Goal: Transaction & Acquisition: Purchase product/service

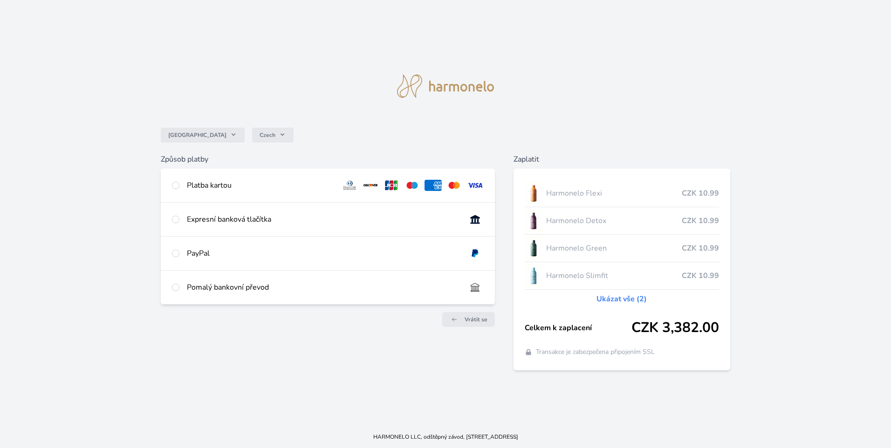
click at [171, 185] on div "Platba kartou" at bounding box center [328, 186] width 334 height 34
radio input "true"
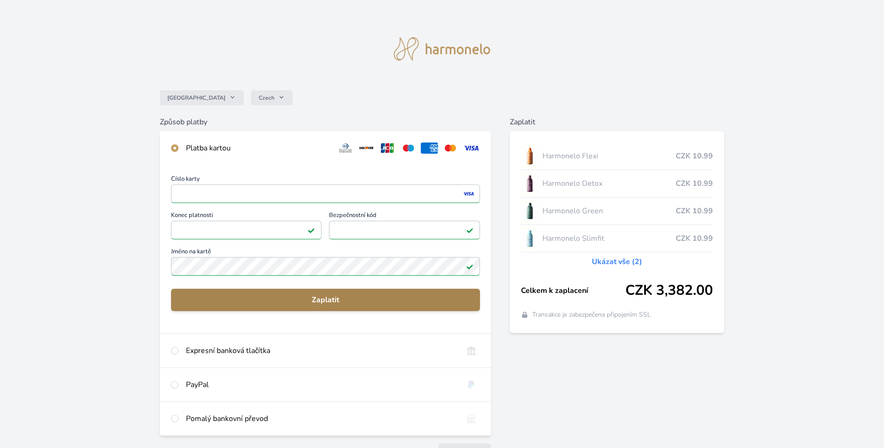
click at [319, 300] on span "Zaplatit" at bounding box center [325, 299] width 294 height 11
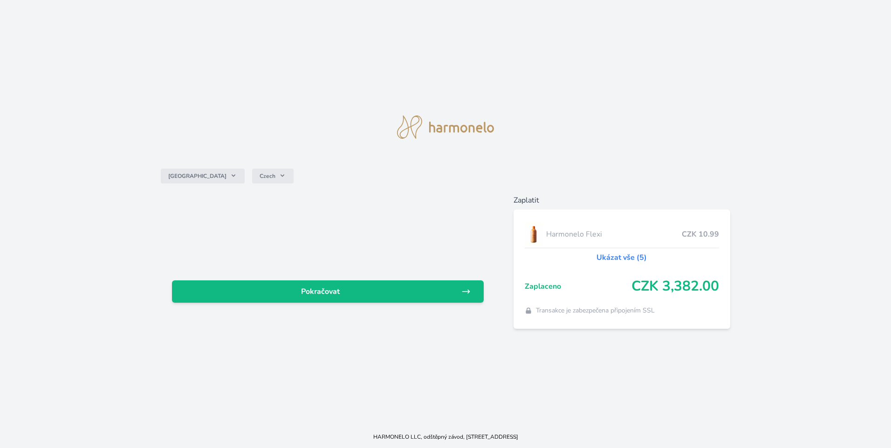
click at [604, 256] on link "Ukázat vše (5)" at bounding box center [621, 257] width 50 height 11
